Goal: Find specific page/section: Find specific page/section

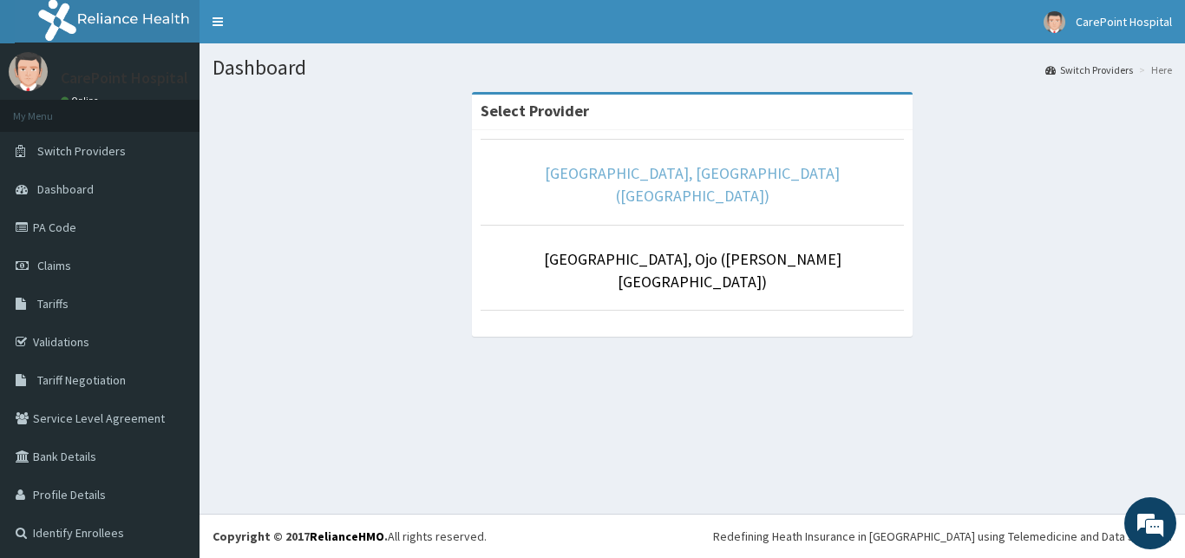
click at [560, 174] on link "[GEOGRAPHIC_DATA], [GEOGRAPHIC_DATA] ([GEOGRAPHIC_DATA])" at bounding box center [692, 184] width 295 height 43
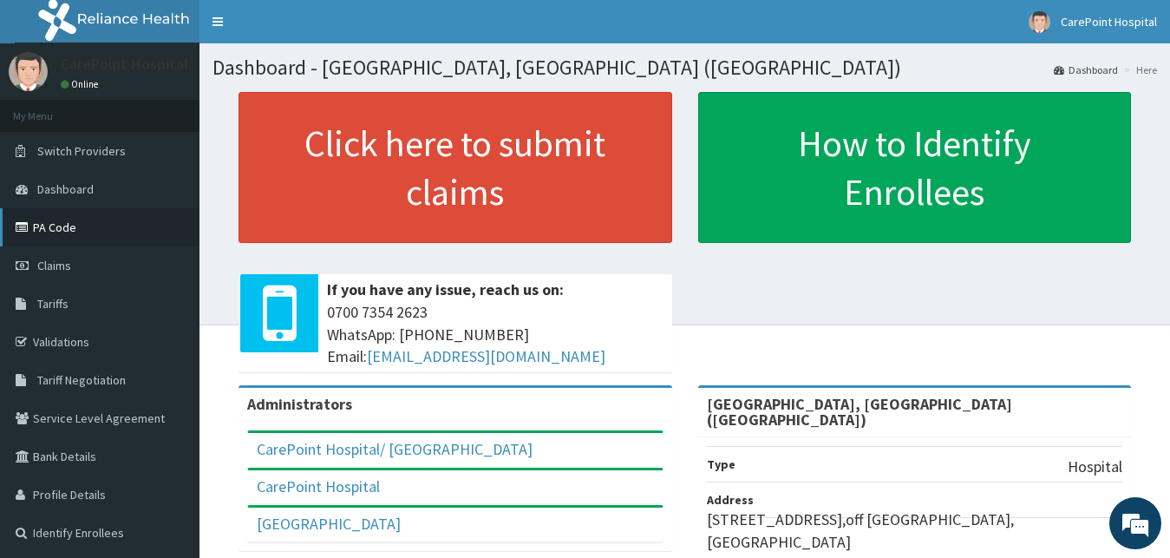
click at [77, 235] on link "PA Code" at bounding box center [100, 227] width 200 height 38
